Goal: Find contact information: Find contact information

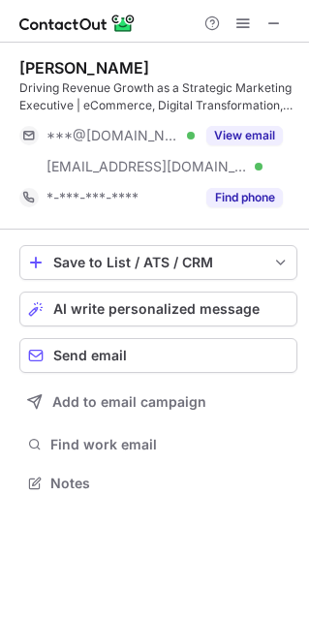
scroll to position [468, 309]
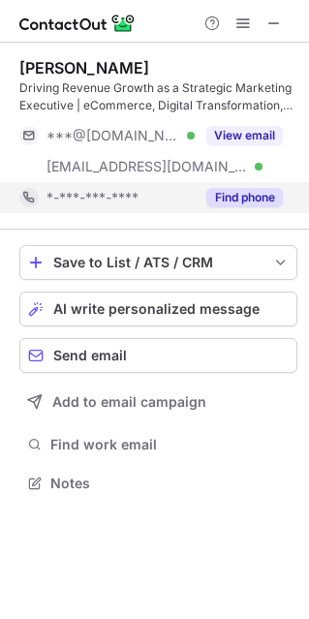
click at [256, 200] on button "Find phone" at bounding box center [244, 197] width 76 height 19
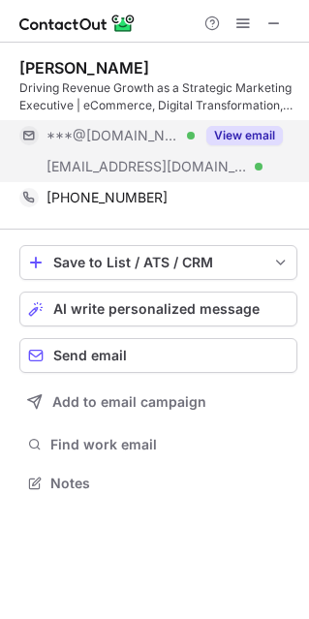
click at [246, 132] on button "View email" at bounding box center [244, 135] width 76 height 19
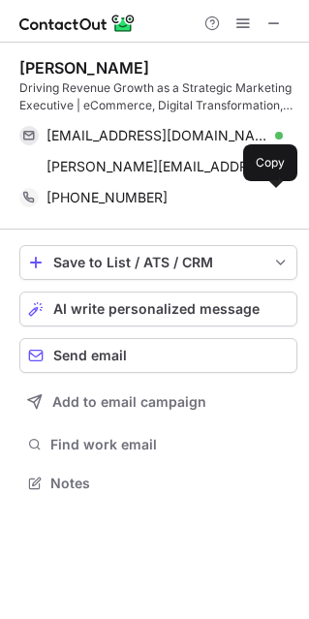
drag, startPoint x: 271, startPoint y: 194, endPoint x: 222, endPoint y: 223, distance: 57.3
click at [271, 195] on span at bounding box center [272, 197] width 15 height 15
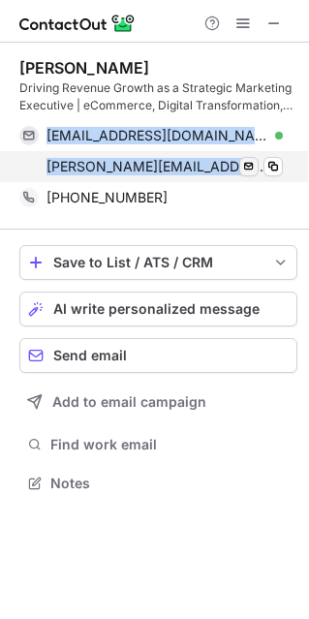
drag, startPoint x: 45, startPoint y: 129, endPoint x: 246, endPoint y: 164, distance: 203.4
click at [259, 165] on div "dgkwong@gmail.com Verified Send email Copy douglas@diabeticshoeshub.com Verifie…" at bounding box center [150, 151] width 263 height 62
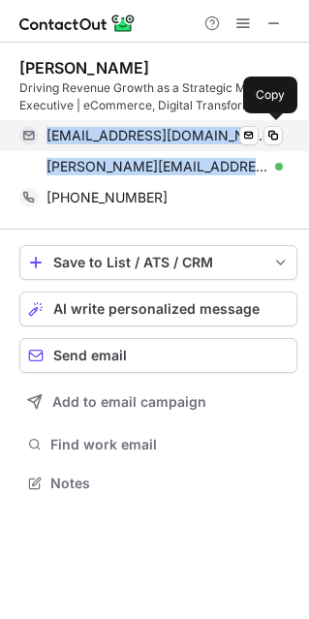
copy div "dgkwong@gmail.com Verified Send email Copy douglas@diabeticshoeshub.com"
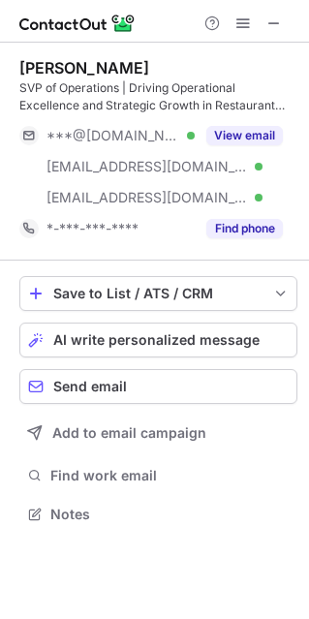
scroll to position [500, 309]
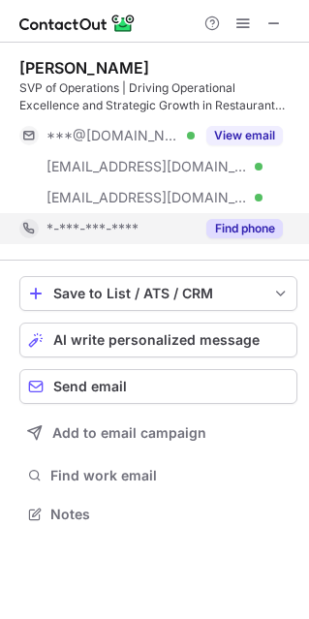
click at [227, 223] on button "Find phone" at bounding box center [244, 228] width 76 height 19
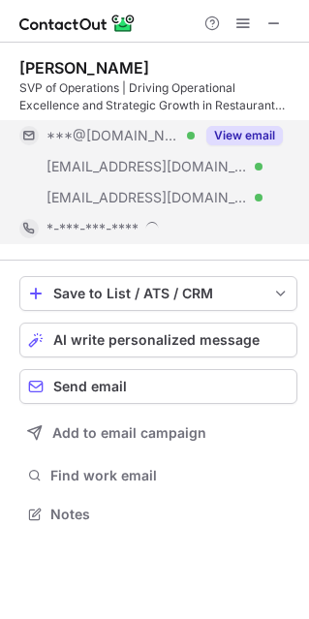
click at [244, 134] on button "View email" at bounding box center [244, 135] width 76 height 19
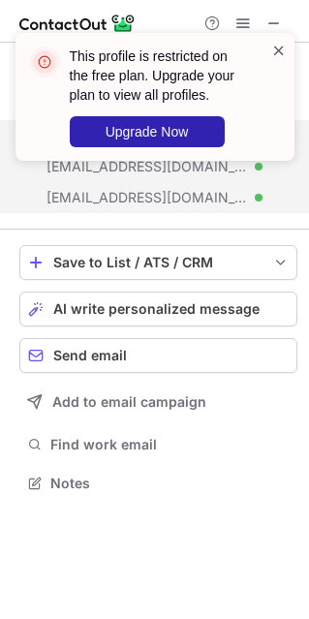
scroll to position [468, 309]
click at [282, 47] on span at bounding box center [278, 50] width 15 height 19
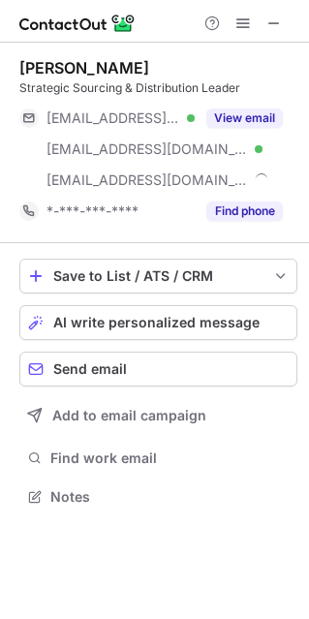
scroll to position [482, 309]
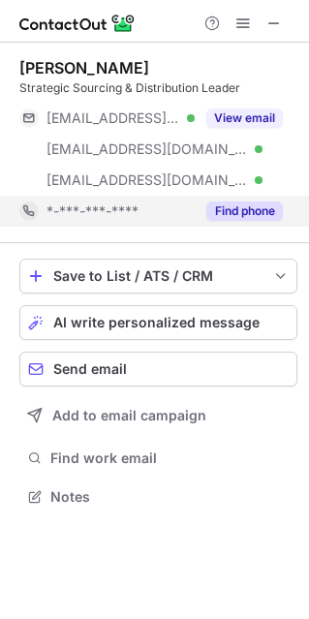
click at [248, 215] on button "Find phone" at bounding box center [244, 210] width 76 height 19
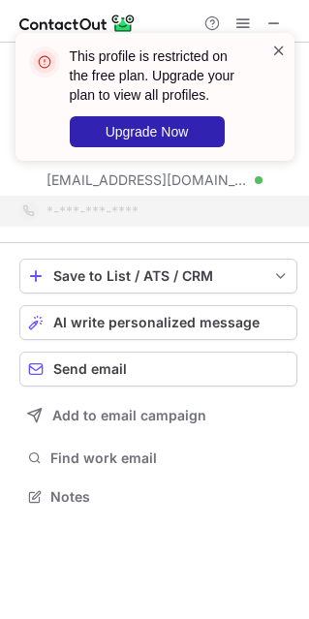
click at [272, 48] on span at bounding box center [278, 50] width 15 height 19
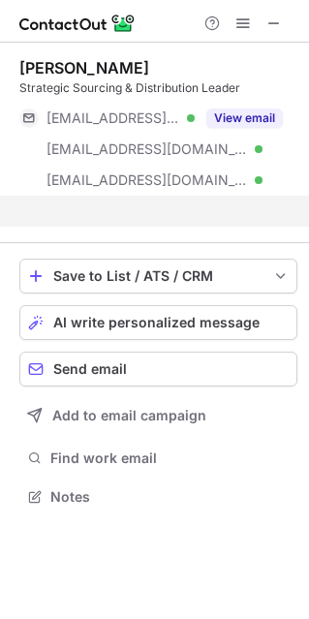
scroll to position [451, 309]
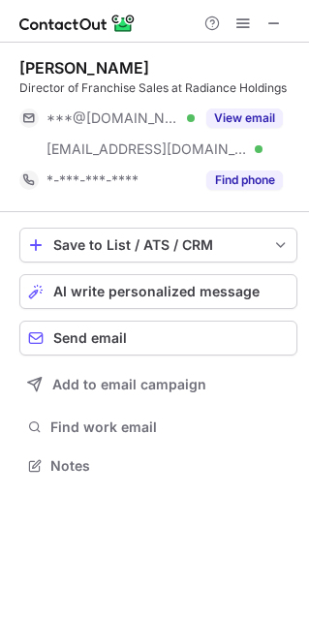
scroll to position [451, 309]
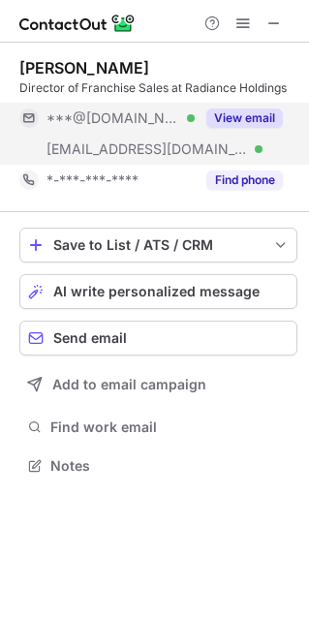
drag, startPoint x: 224, startPoint y: 171, endPoint x: 261, endPoint y: 161, distance: 39.2
click at [224, 171] on button "Find phone" at bounding box center [244, 179] width 76 height 19
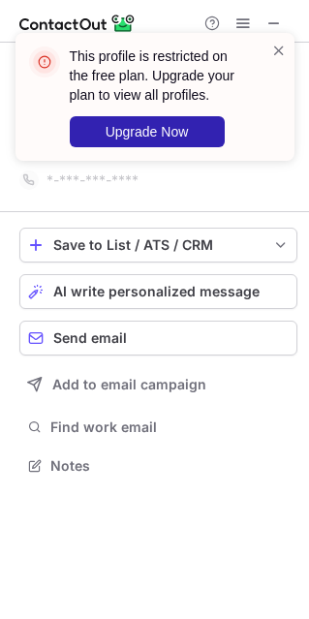
drag, startPoint x: 279, startPoint y: 50, endPoint x: 259, endPoint y: 67, distance: 25.4
click at [280, 49] on span at bounding box center [278, 50] width 15 height 19
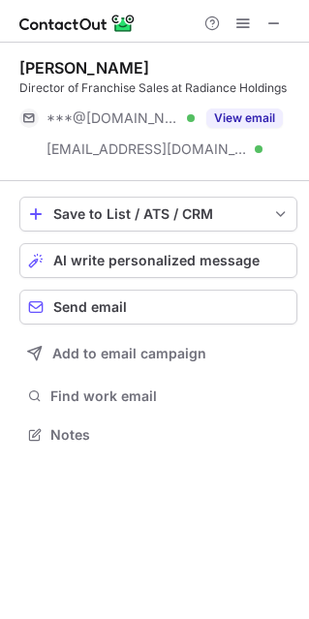
scroll to position [420, 309]
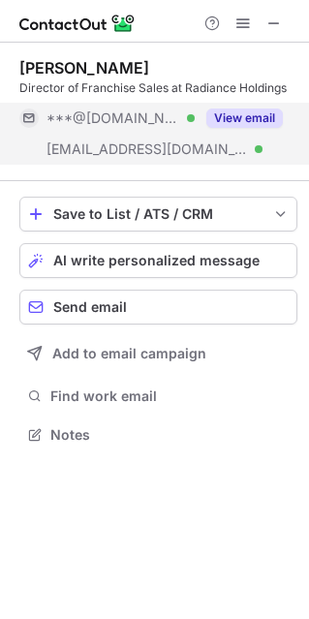
click at [239, 118] on button "View email" at bounding box center [244, 117] width 76 height 19
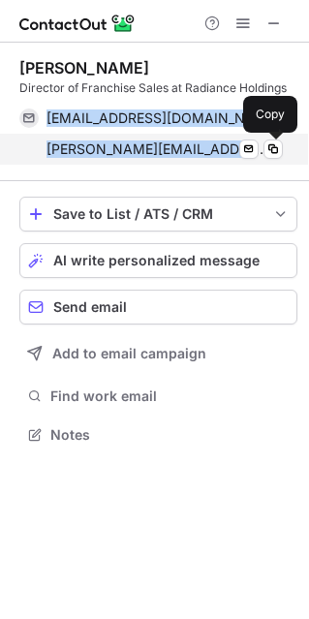
drag, startPoint x: 41, startPoint y: 106, endPoint x: 198, endPoint y: 164, distance: 167.8
click at [269, 142] on div "liamfinn09@gmail.com Verified Send email Copy liam.finn@radianceholdings.com Ve…" at bounding box center [150, 134] width 263 height 62
copy div "liamfinn09@gmail.com Verified Send email Copy liam.finn@radianceholdings.com Ve…"
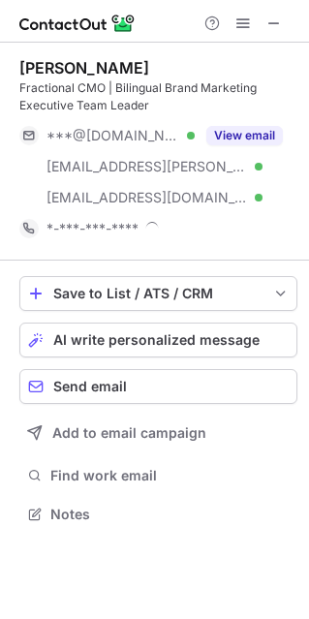
scroll to position [500, 309]
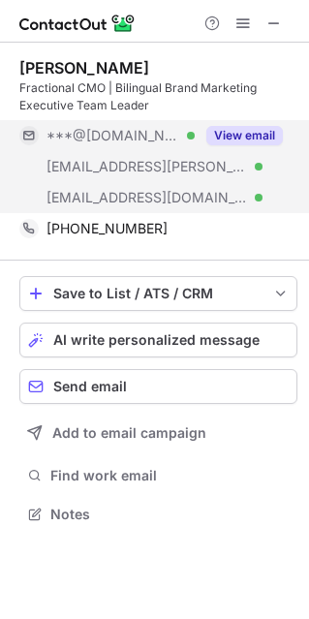
click at [246, 132] on button "View email" at bounding box center [244, 135] width 76 height 19
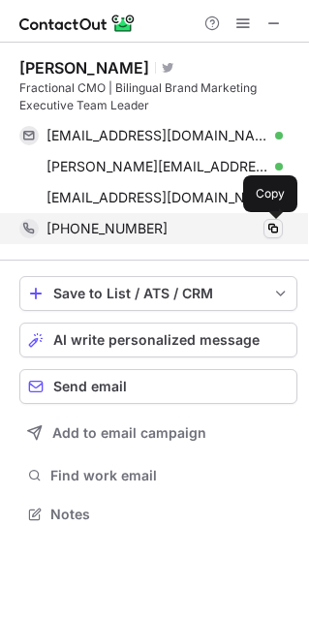
click at [270, 232] on span at bounding box center [272, 228] width 15 height 15
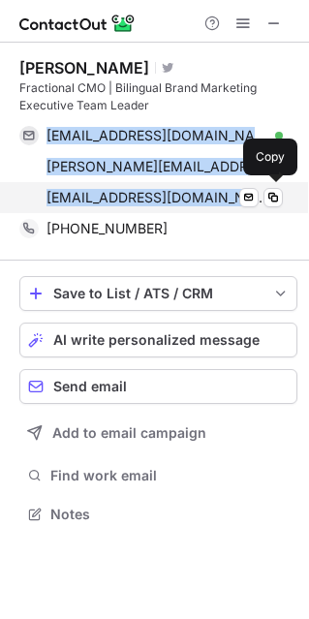
drag, startPoint x: 46, startPoint y: 122, endPoint x: 214, endPoint y: 197, distance: 183.7
click at [214, 197] on div "carloscojulun@gmail.com Verified Send email Copy carlos@cojulun.com Verified Se…" at bounding box center [150, 166] width 263 height 93
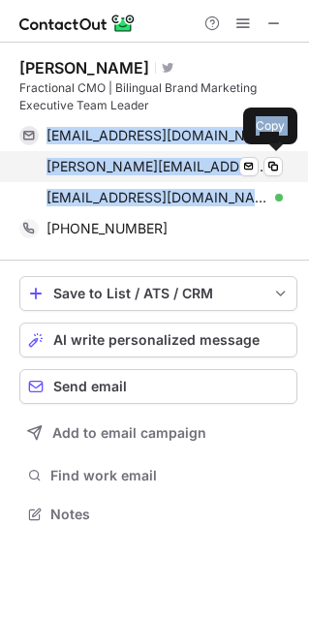
copy div "carloscojulun@gmail.com Verified Send email Copy carlos@cojulun.com Verified Se…"
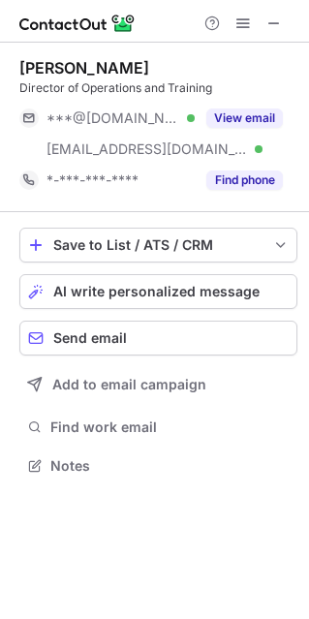
scroll to position [451, 309]
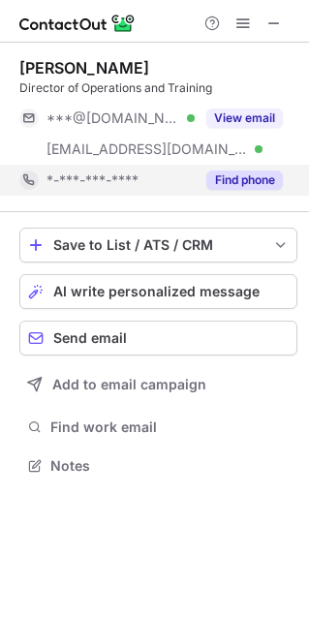
click at [242, 172] on button "Find phone" at bounding box center [244, 179] width 76 height 19
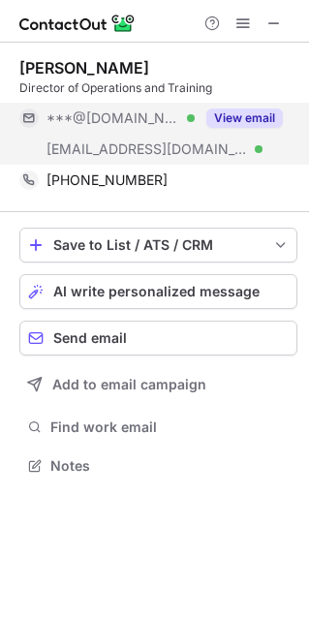
click at [274, 108] on button "View email" at bounding box center [244, 117] width 76 height 19
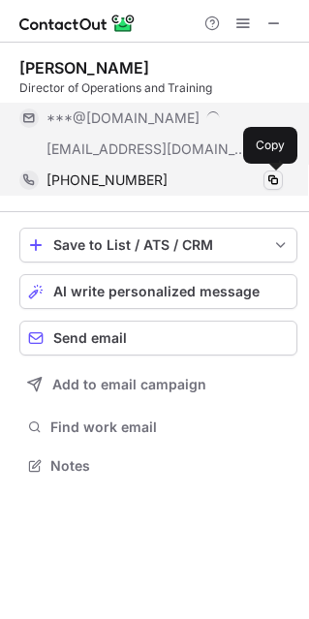
click at [271, 181] on span at bounding box center [272, 179] width 15 height 15
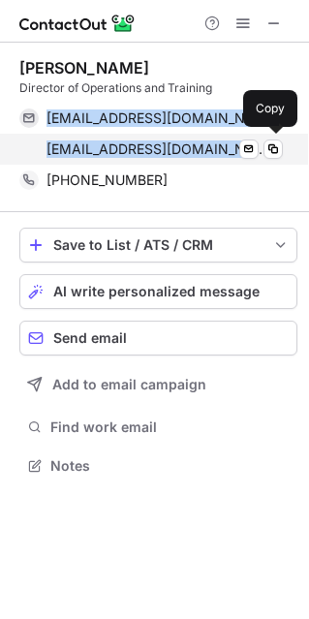
drag, startPoint x: 45, startPoint y: 107, endPoint x: 217, endPoint y: 146, distance: 175.6
click at [217, 146] on div "rogman33@gmail.com Verified Send email Copy rmangum@raverg.com Verified Send em…" at bounding box center [150, 134] width 263 height 62
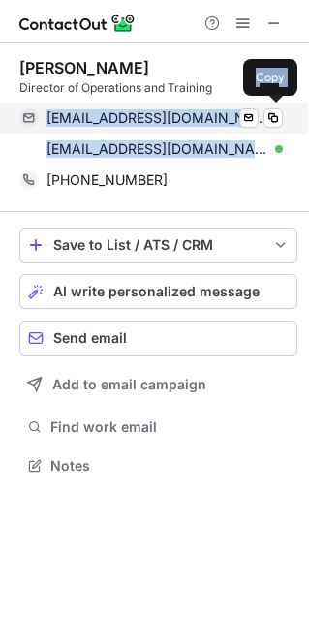
copy div "rogman33@gmail.com Verified Send email Copy rmangum@raverg.com"
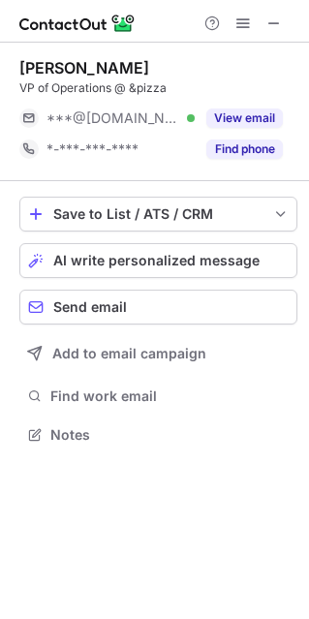
scroll to position [420, 309]
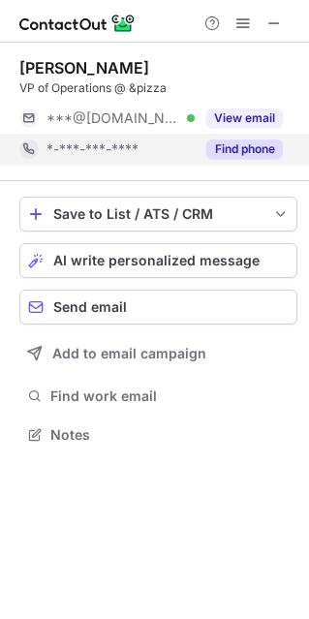
click at [232, 148] on button "Find phone" at bounding box center [244, 148] width 76 height 19
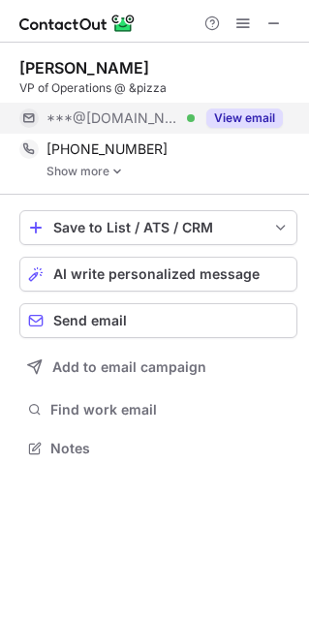
scroll to position [434, 309]
click at [265, 114] on button "View email" at bounding box center [244, 117] width 76 height 19
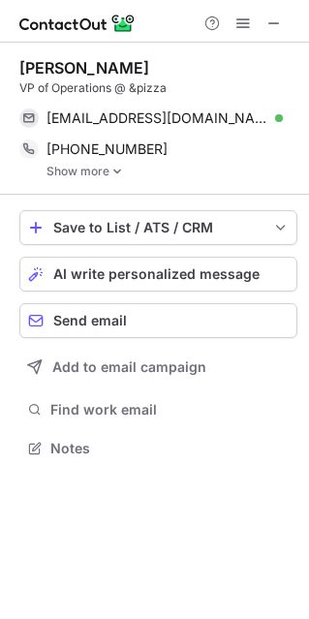
click at [90, 168] on link "Show more" at bounding box center [171, 172] width 251 height 14
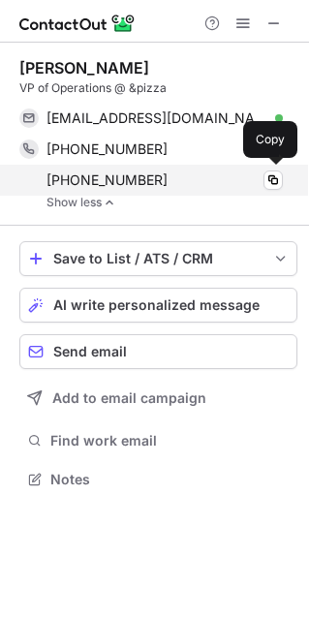
drag, startPoint x: 62, startPoint y: 139, endPoint x: 151, endPoint y: 178, distance: 97.1
click at [151, 178] on div "+15059343923 Copy +15059221515 Copy" at bounding box center [150, 165] width 263 height 62
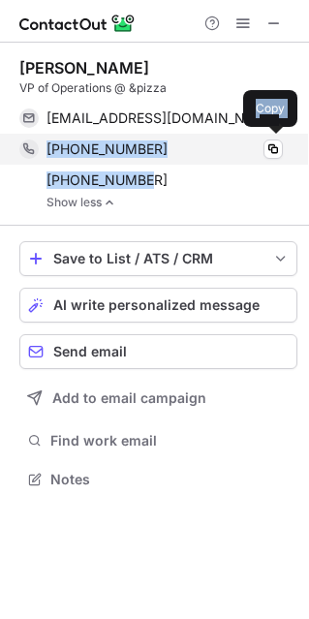
drag, startPoint x: 144, startPoint y: 180, endPoint x: 49, endPoint y: 142, distance: 102.1
click at [49, 142] on div "+15059343923 Copy +15059221515 Copy" at bounding box center [150, 165] width 263 height 62
copy div "+15059343923 Copy +15059221515"
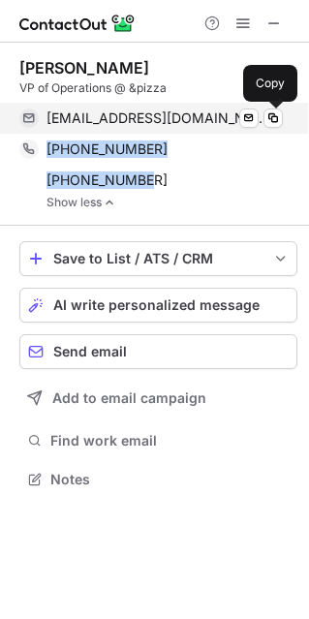
click at [271, 119] on span at bounding box center [272, 117] width 15 height 15
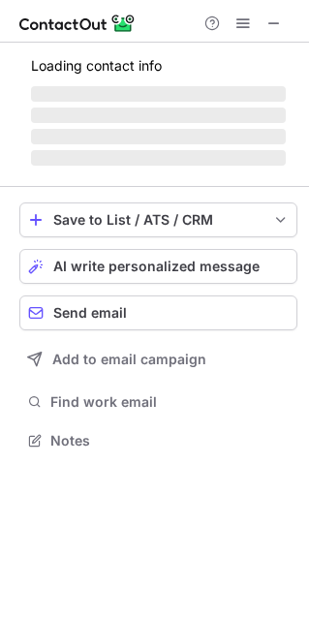
scroll to position [468, 309]
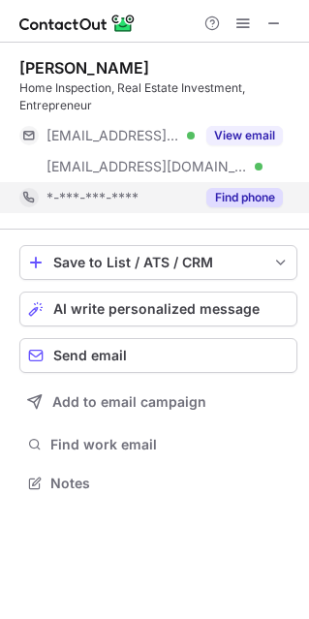
click at [252, 192] on button "Find phone" at bounding box center [244, 197] width 76 height 19
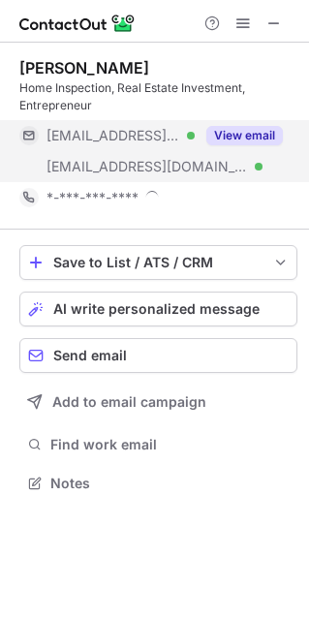
click at [258, 132] on button "View email" at bounding box center [244, 135] width 76 height 19
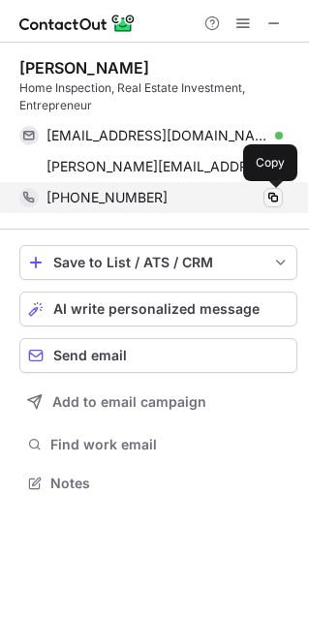
click at [273, 197] on span at bounding box center [272, 197] width 15 height 15
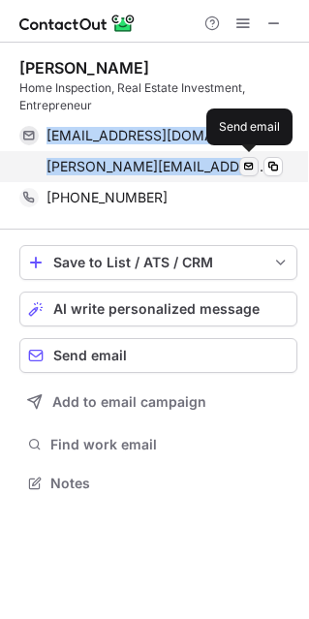
drag, startPoint x: 45, startPoint y: 131, endPoint x: 257, endPoint y: 166, distance: 213.9
click at [259, 166] on div "paigechristine95553@rocketmail.com Verified Send email Copy paige.bohrer@pillar…" at bounding box center [150, 151] width 263 height 62
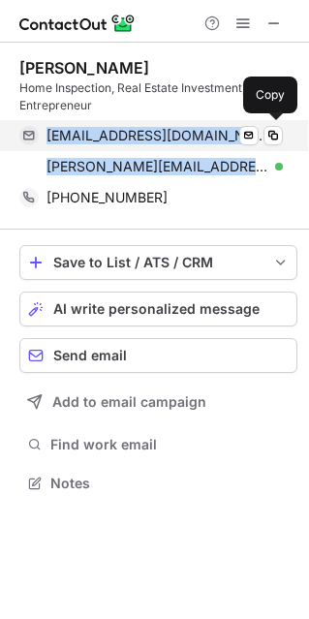
copy div "paigechristine95553@rocketmail.com Verified Send email Copy paige.bohrer@pillar…"
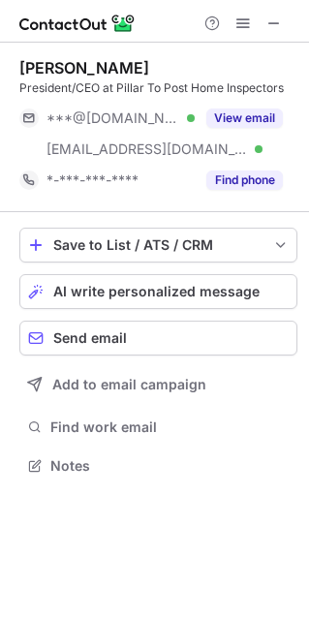
scroll to position [451, 309]
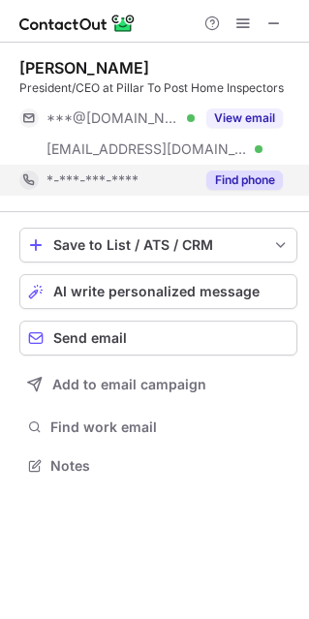
click at [242, 180] on button "Find phone" at bounding box center [244, 179] width 76 height 19
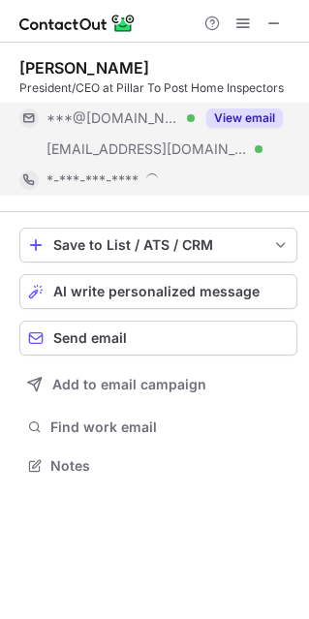
click at [232, 114] on button "View email" at bounding box center [244, 117] width 76 height 19
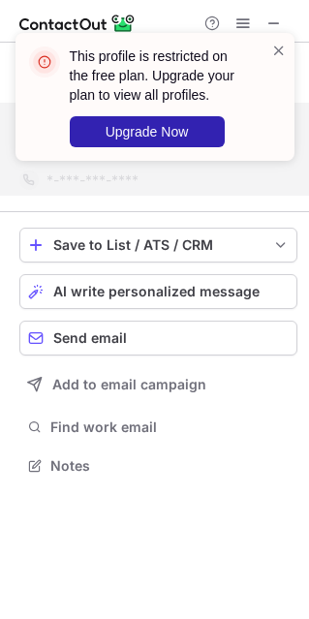
click at [271, 50] on span at bounding box center [278, 50] width 15 height 19
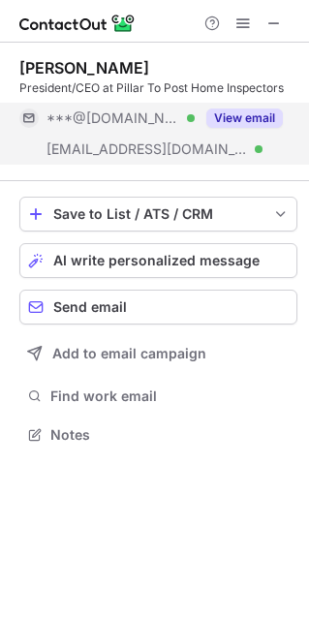
scroll to position [420, 309]
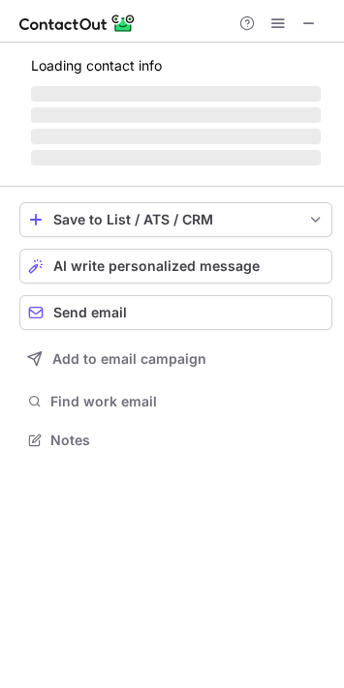
scroll to position [434, 344]
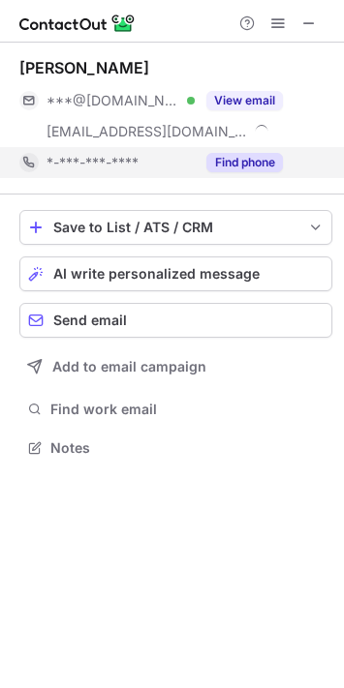
click at [242, 165] on button "Find phone" at bounding box center [244, 162] width 76 height 19
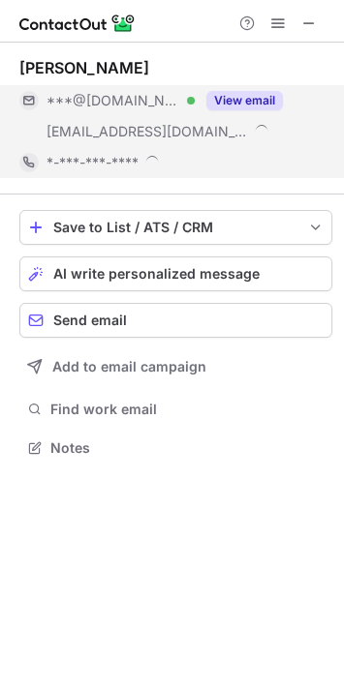
drag, startPoint x: 250, startPoint y: 97, endPoint x: 267, endPoint y: 96, distance: 17.4
click at [250, 95] on button "View email" at bounding box center [244, 100] width 76 height 19
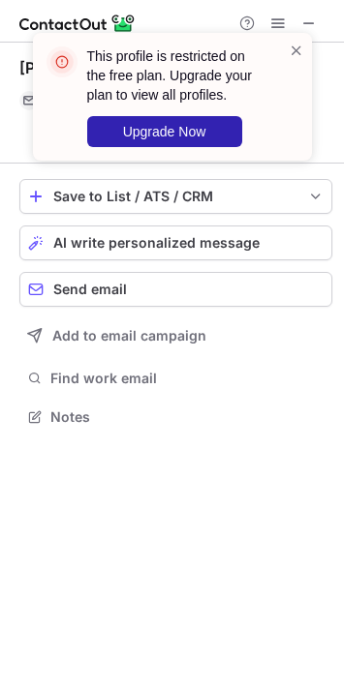
scroll to position [404, 344]
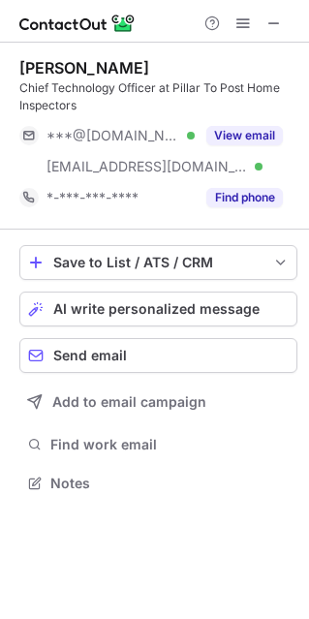
scroll to position [468, 309]
